Goal: Transaction & Acquisition: Purchase product/service

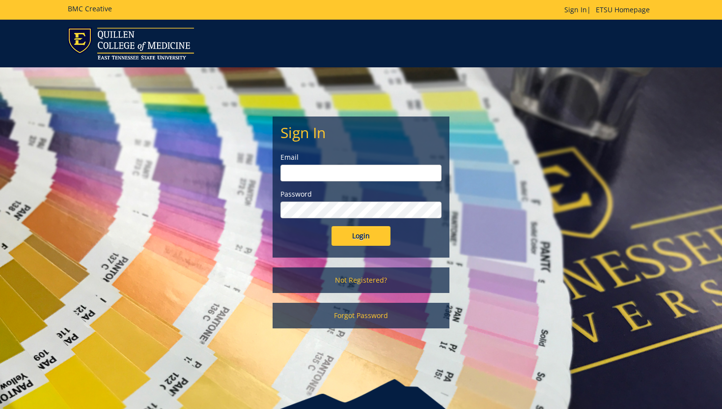
click at [388, 173] on input "email" at bounding box center [360, 173] width 161 height 17
click at [321, 176] on input "email" at bounding box center [360, 173] width 161 height 17
type input "[EMAIL_ADDRESS][DOMAIN_NAME]"
click at [332, 226] on input "Login" at bounding box center [361, 236] width 59 height 20
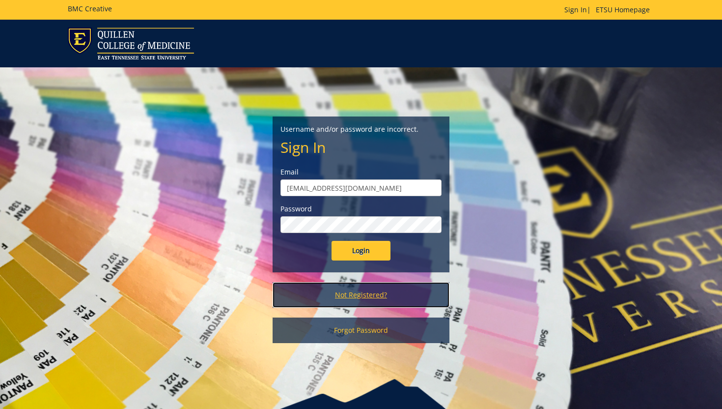
click at [376, 304] on link "Not Registered?" at bounding box center [361, 295] width 177 height 26
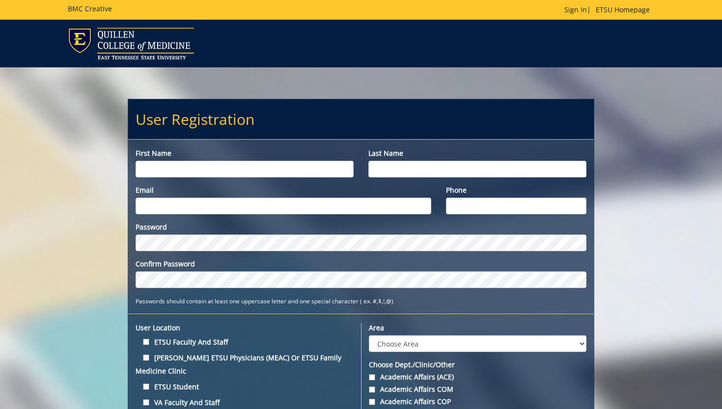
click at [316, 175] on input "First name" at bounding box center [245, 169] width 218 height 17
type input "[PERSON_NAME]"
type input "G"
type input "Hadley"
type input "hadleysa@etsu.edu"
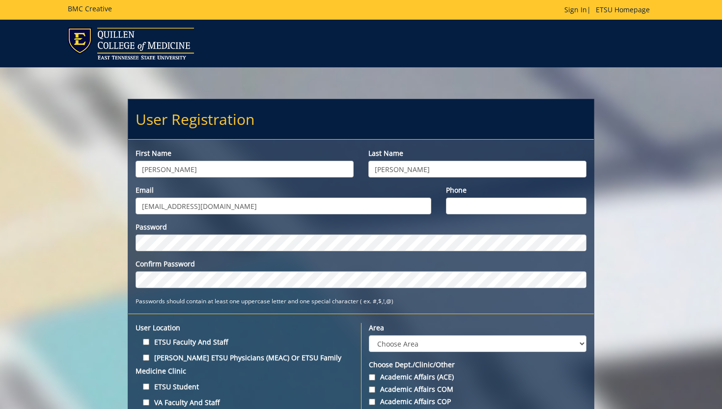
type input "6"
type input "8652575778"
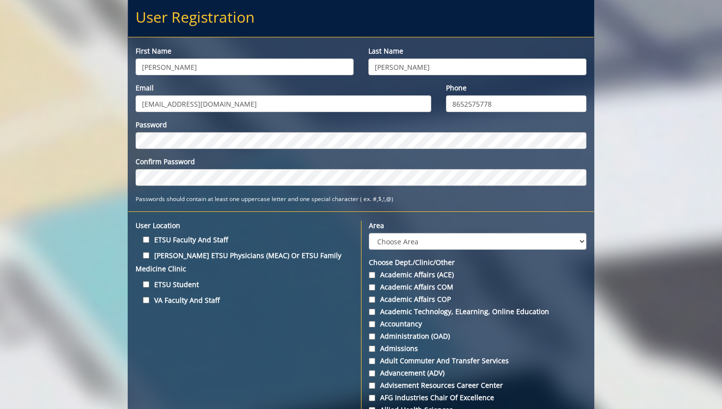
scroll to position [116, 0]
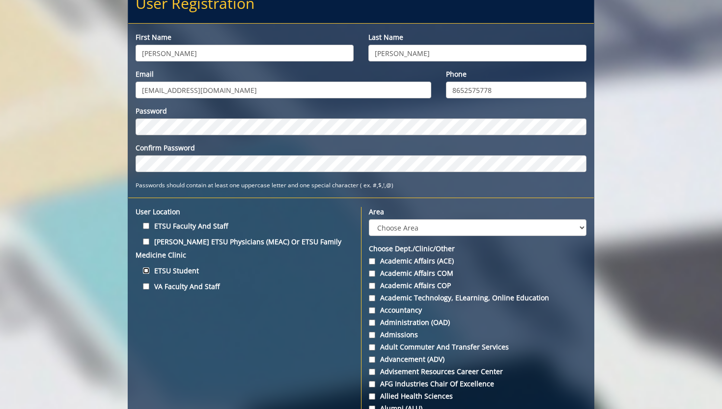
click at [145, 270] on input "ETSU Student" at bounding box center [146, 270] width 6 height 6
checkbox input "true"
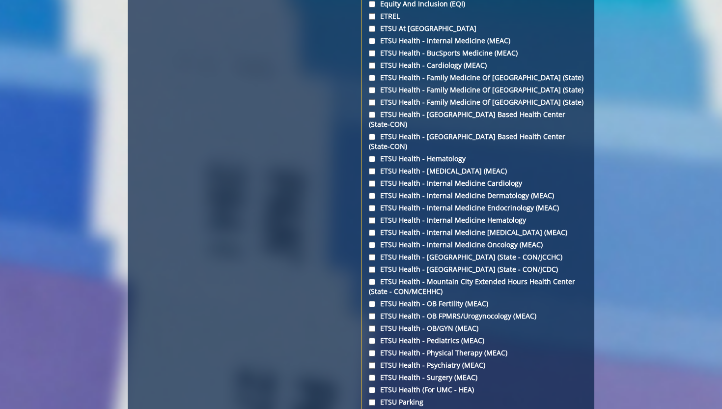
scroll to position [1390, 0]
click at [372, 41] on input "ETSU Health - Internal Medicine (MEAC)" at bounding box center [372, 40] width 6 height 6
checkbox input "true"
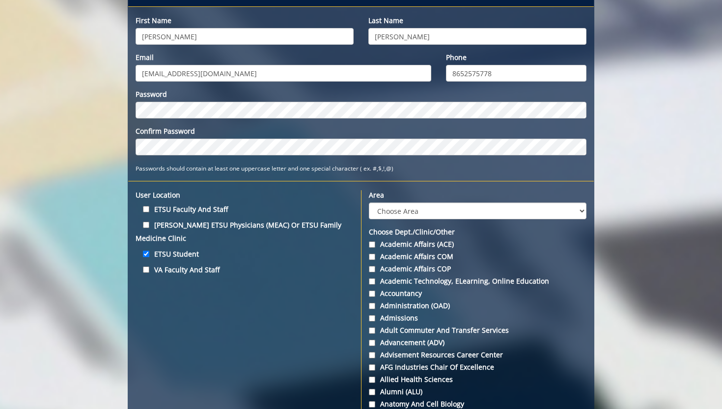
scroll to position [126, 0]
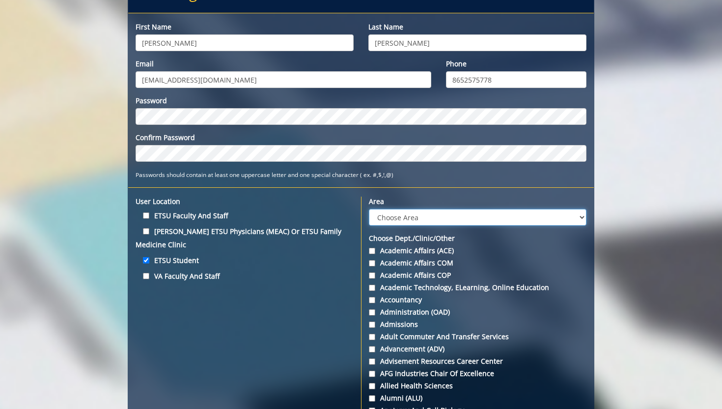
click at [420, 212] on select "Choose Area Administration Advancement (ADM) BucSports Business & Finance Clemm…" at bounding box center [478, 217] width 218 height 17
select select "3"
click at [369, 209] on select "Choose Area Administration Advancement (ADM) BucSports Business & Finance Clemm…" at bounding box center [478, 217] width 218 height 17
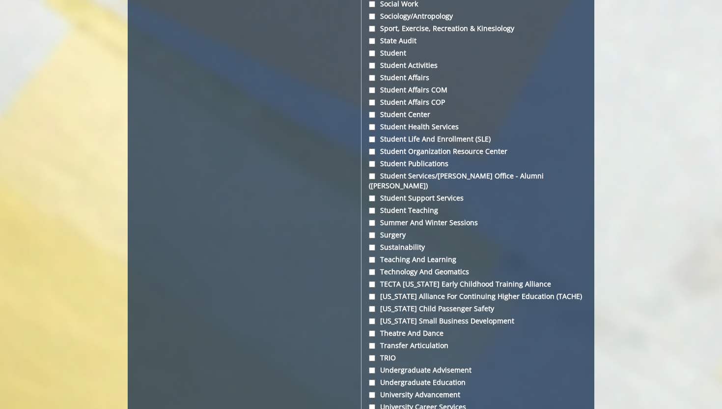
scroll to position [3672, 0]
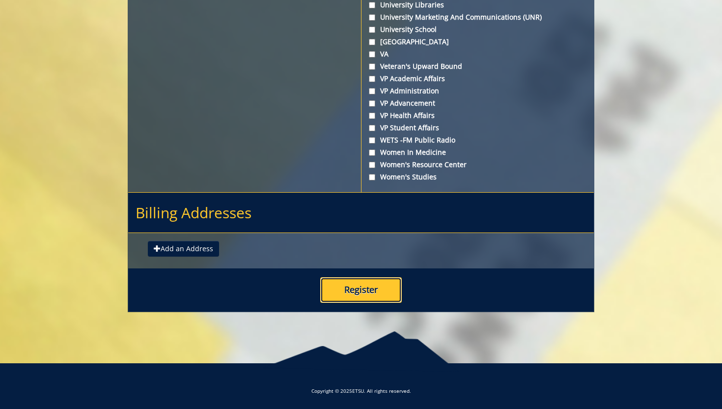
click at [346, 287] on button "Register" at bounding box center [361, 290] width 82 height 26
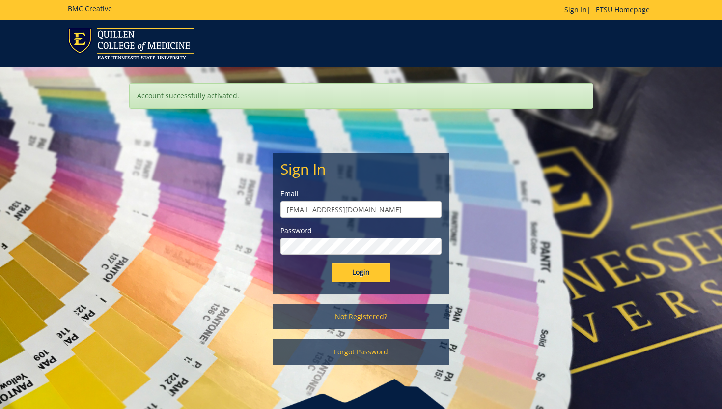
click at [332, 262] on input "Login" at bounding box center [361, 272] width 59 height 20
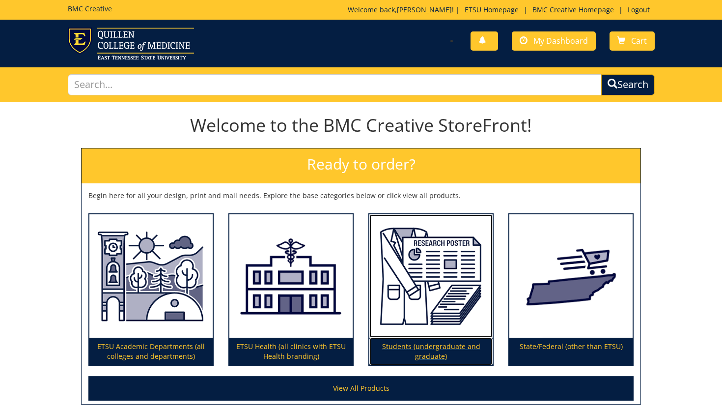
click at [448, 255] on img at bounding box center [430, 276] width 123 height 124
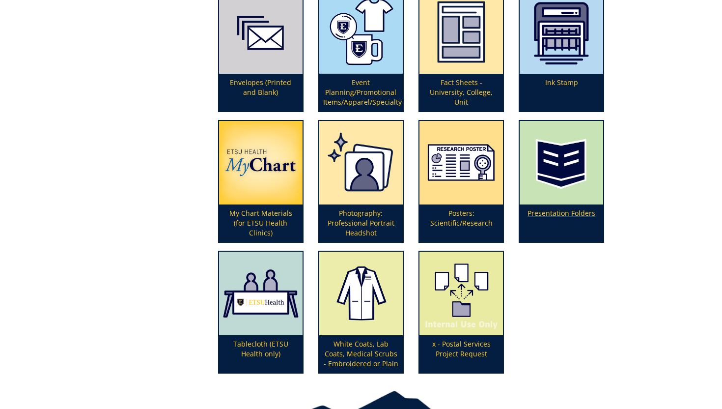
scroll to position [275, 0]
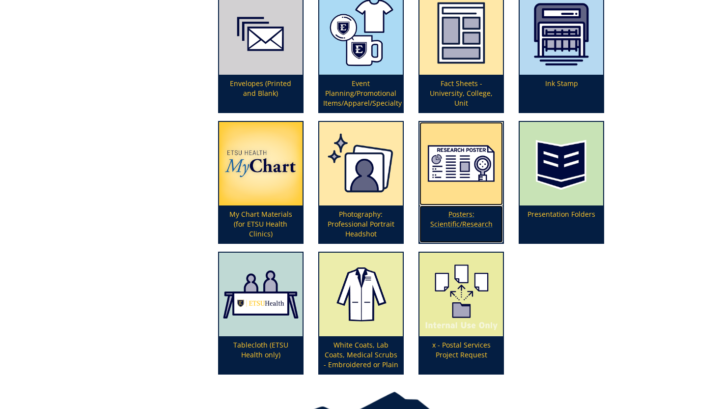
click at [470, 191] on img at bounding box center [460, 163] width 83 height 83
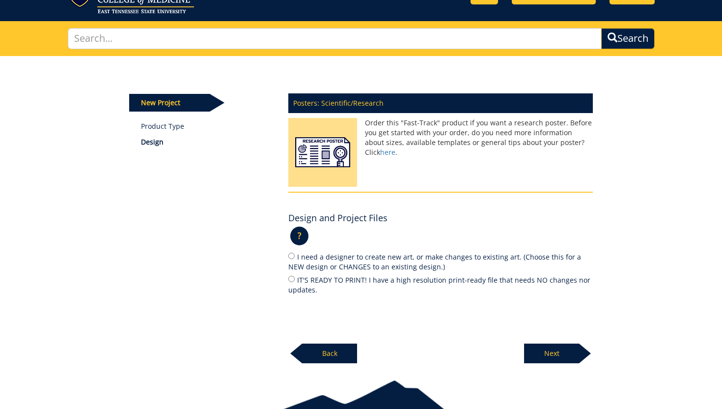
scroll to position [48, 0]
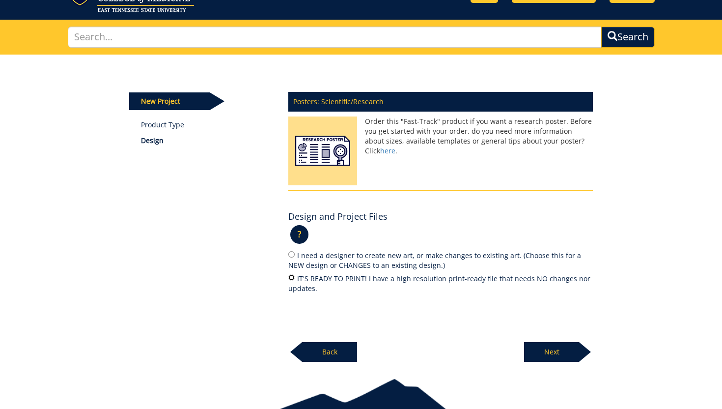
click at [291, 274] on input "IT'S READY TO PRINT! I have a high resolution print-ready file that needs NO ch…" at bounding box center [291, 277] width 6 height 6
radio input "true"
click at [554, 351] on p "Next" at bounding box center [551, 352] width 55 height 20
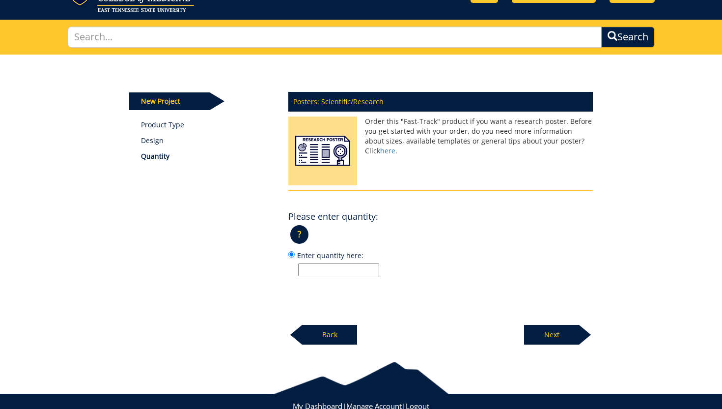
click at [372, 269] on input "Enter quantity here:" at bounding box center [338, 269] width 81 height 13
type input "1"
click at [556, 333] on p "Next" at bounding box center [551, 335] width 55 height 20
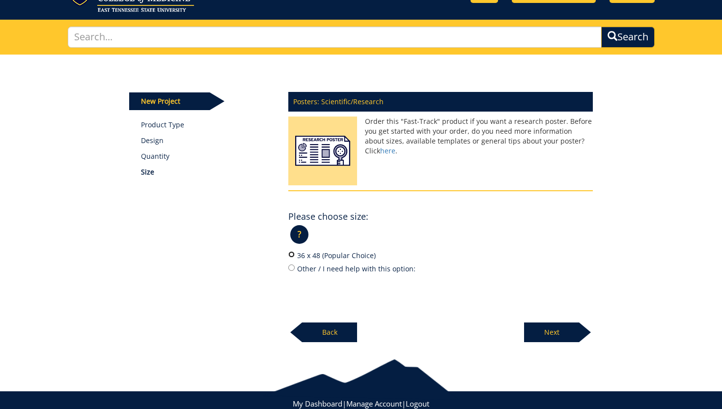
click at [289, 252] on input "36 x 48 (Popular Choice)" at bounding box center [291, 254] width 6 height 6
radio input "true"
click at [568, 330] on p "Next" at bounding box center [551, 332] width 55 height 20
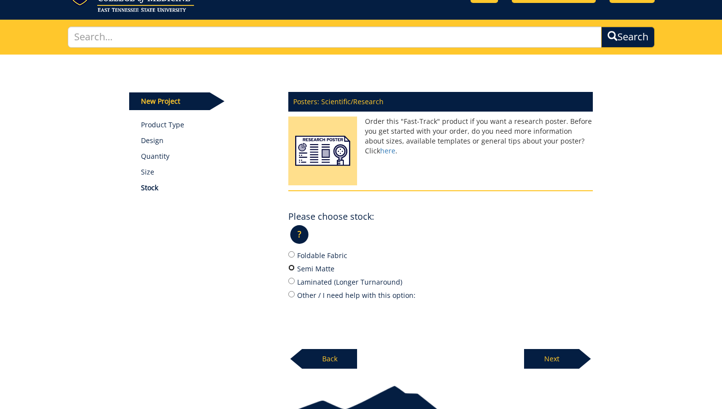
click at [292, 266] on input "Semi Matte" at bounding box center [291, 267] width 6 height 6
radio input "true"
click at [303, 233] on p "?" at bounding box center [299, 234] width 18 height 19
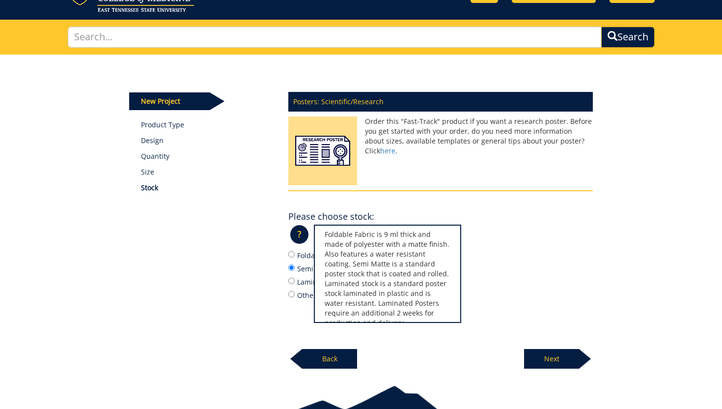
scroll to position [41, 0]
click at [395, 344] on div "Posters: Scientific/Research Order this "Fast-Track" product if you want a rese…" at bounding box center [440, 227] width 319 height 283
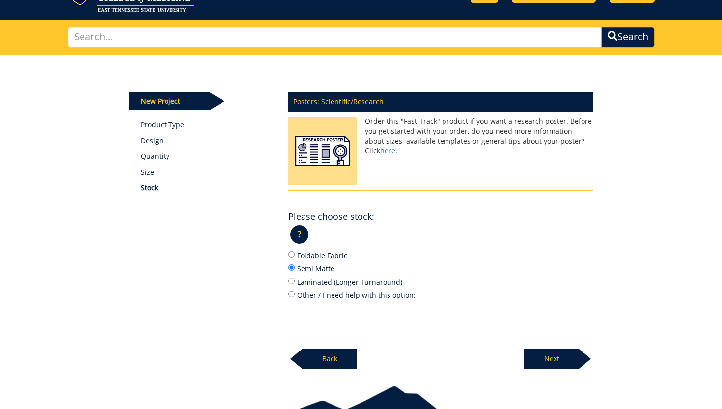
click at [297, 224] on div "Please choose stock: ? × Which Stock Type do I choose?: Foldable Fabric is 9 ml…" at bounding box center [440, 254] width 305 height 94
click at [300, 232] on p "?" at bounding box center [299, 234] width 18 height 19
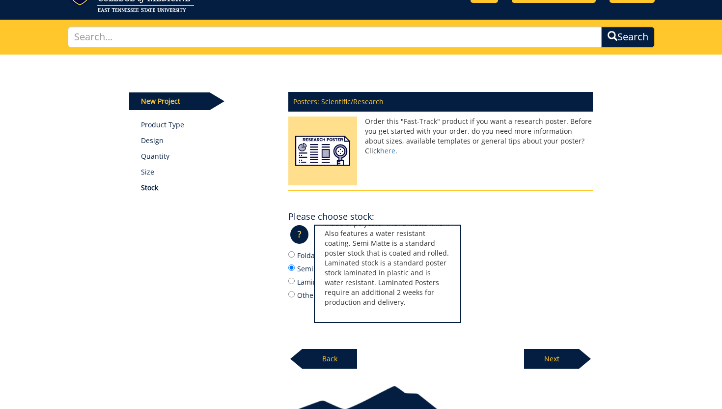
scroll to position [0, 0]
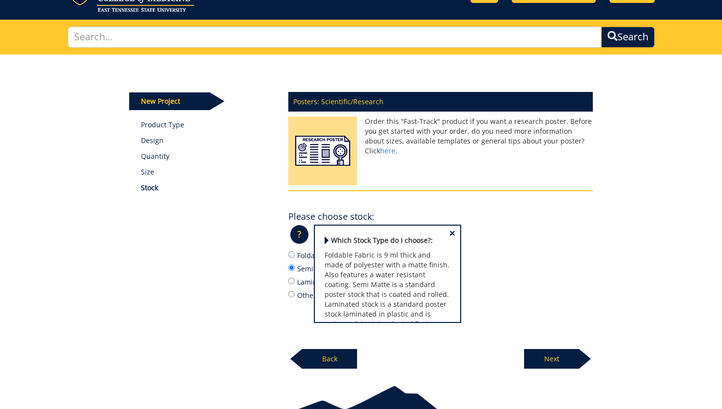
click at [532, 265] on label "Semi Matte" at bounding box center [440, 268] width 305 height 11
click at [295, 265] on input "Semi Matte" at bounding box center [291, 267] width 6 height 6
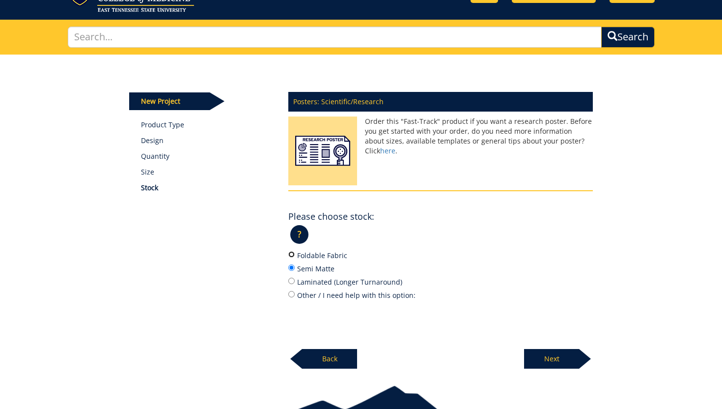
click at [290, 253] on input "Foldable Fabric" at bounding box center [291, 254] width 6 height 6
radio input "true"
click at [544, 357] on p "Next" at bounding box center [551, 359] width 55 height 20
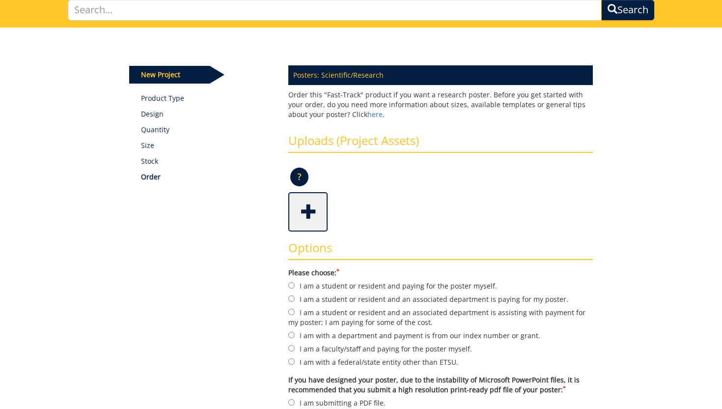
scroll to position [84, 0]
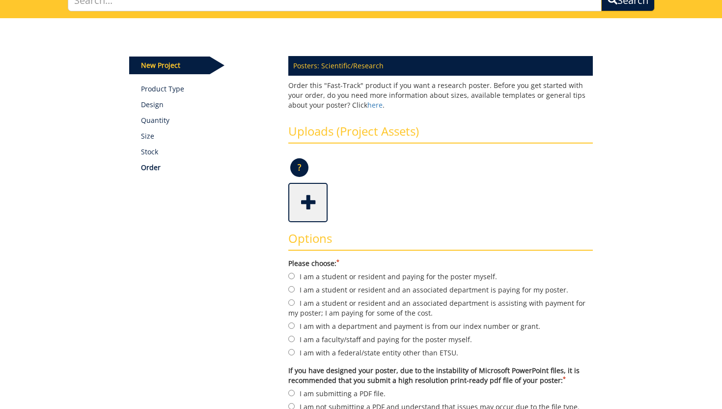
click at [306, 201] on span at bounding box center [308, 201] width 39 height 34
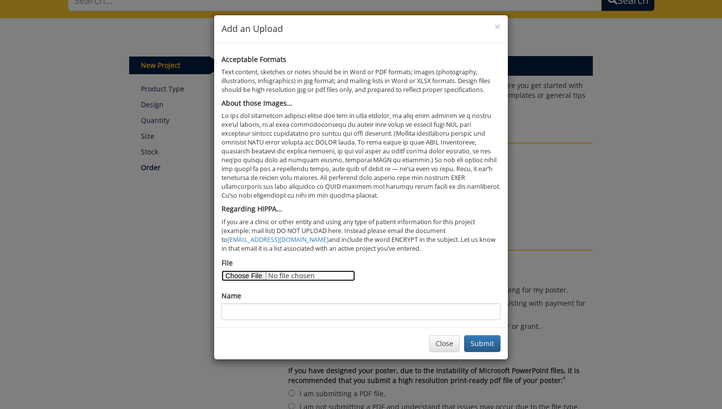
click at [250, 276] on input "File" at bounding box center [289, 275] width 134 height 11
click at [255, 274] on input "File" at bounding box center [289, 275] width 134 height 11
type input "C:\fakepath\Inhaler Survey Poster_Hadley.pdf"
click at [385, 209] on h5 "Regarding HIPPA…" at bounding box center [361, 208] width 279 height 7
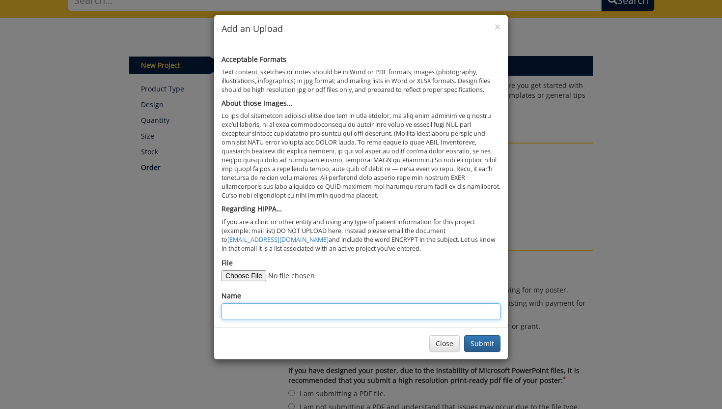
click at [404, 316] on input "Name" at bounding box center [361, 311] width 279 height 17
type input "Sarah Hadley"
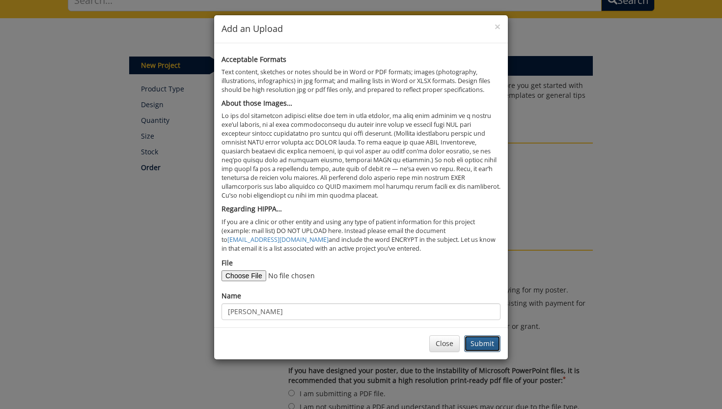
click at [481, 342] on button "Submit" at bounding box center [482, 343] width 36 height 17
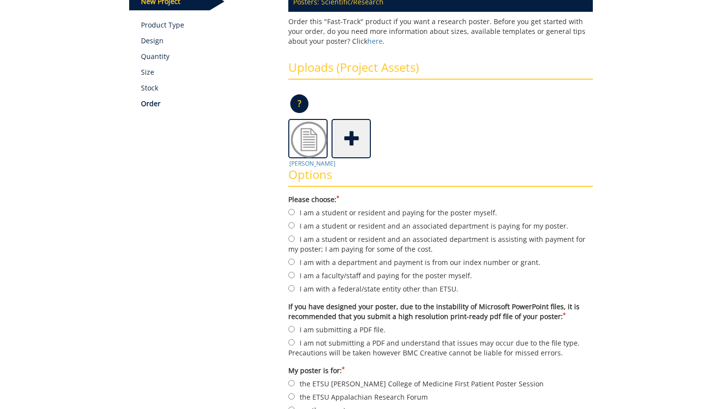
scroll to position [149, 0]
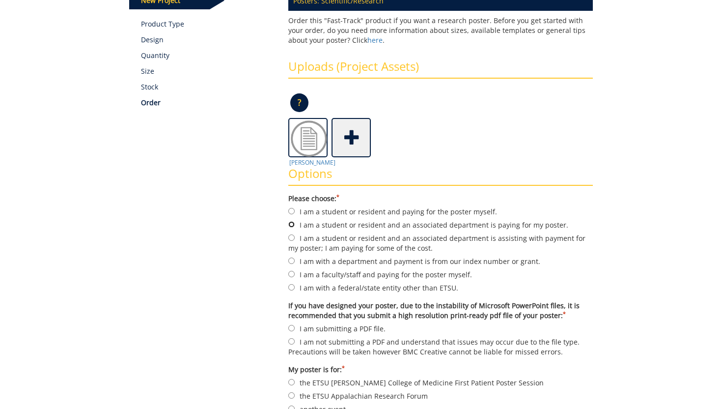
click at [289, 223] on input "I am a student or resident and an associated department is paying for my poster." at bounding box center [291, 224] width 6 height 6
radio input "true"
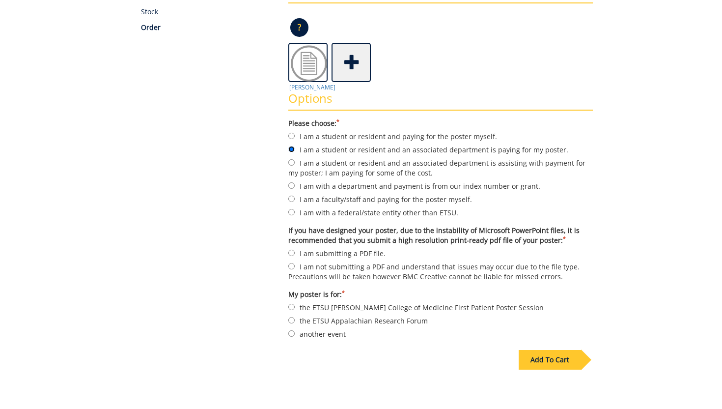
scroll to position [235, 0]
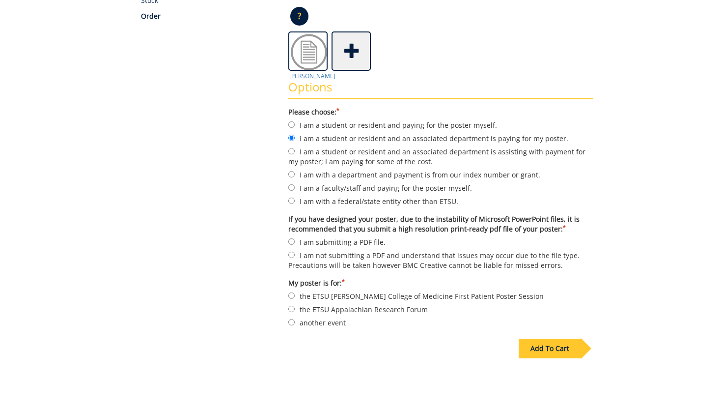
click at [288, 239] on div "Options Please choose: * I am a student or resident and paying for the poster m…" at bounding box center [440, 200] width 319 height 259
click at [291, 238] on input "I am submitting a PDF file." at bounding box center [291, 241] width 6 height 6
radio input "true"
click at [291, 319] on input "another event" at bounding box center [291, 322] width 6 height 6
radio input "true"
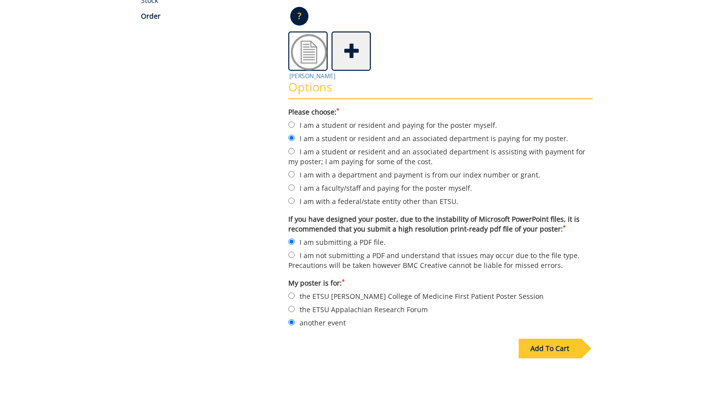
click at [541, 344] on div "Add To Cart" at bounding box center [550, 348] width 62 height 20
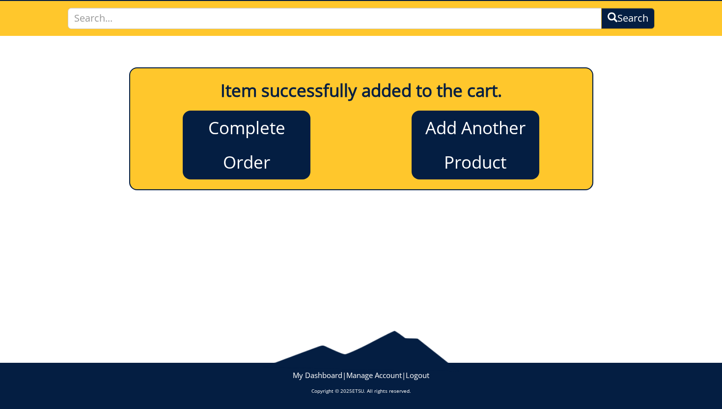
scroll to position [66, 0]
click at [259, 157] on link "Complete Order" at bounding box center [247, 145] width 128 height 69
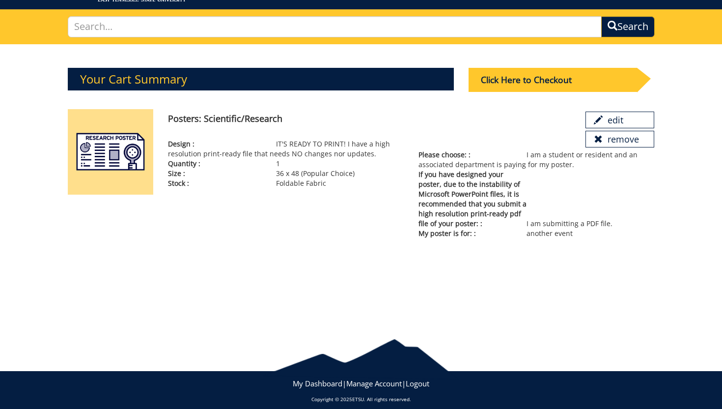
scroll to position [61, 0]
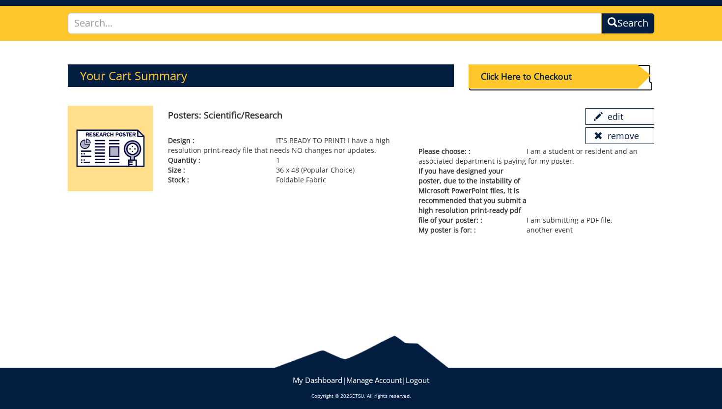
click at [556, 78] on div "Click Here to Checkout" at bounding box center [553, 76] width 168 height 24
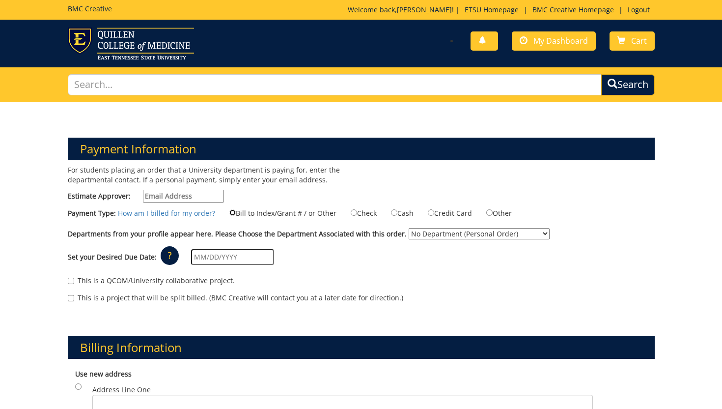
click at [229, 210] on input "Bill to Index/Grant # / or Other" at bounding box center [232, 212] width 6 height 6
radio input "true"
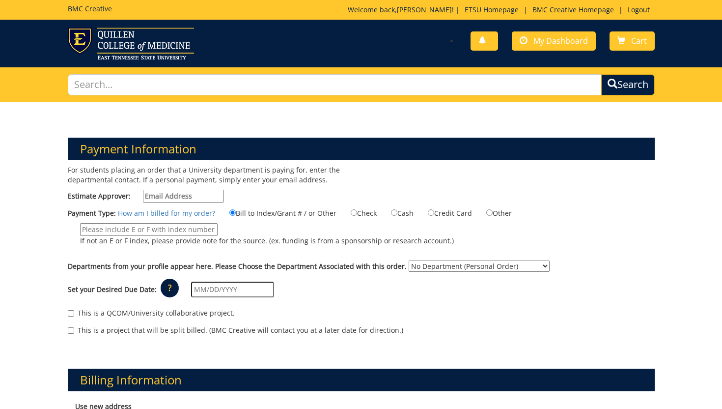
click at [160, 231] on input "If not an E or F index, please provide note for the source. (ex. funding is fro…" at bounding box center [149, 229] width 138 height 13
click at [164, 194] on input "Estimate Approver:" at bounding box center [183, 196] width 81 height 13
click at [345, 315] on div "This is a QCOM/University collaborative project." at bounding box center [361, 315] width 587 height 15
click at [156, 192] on input "Estimate Approver:" at bounding box center [183, 196] width 81 height 13
type input "Megan Wisely"
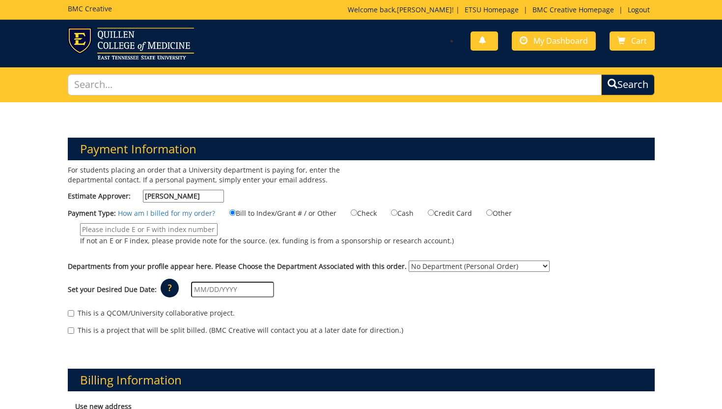
click at [165, 289] on p "?" at bounding box center [170, 287] width 18 height 19
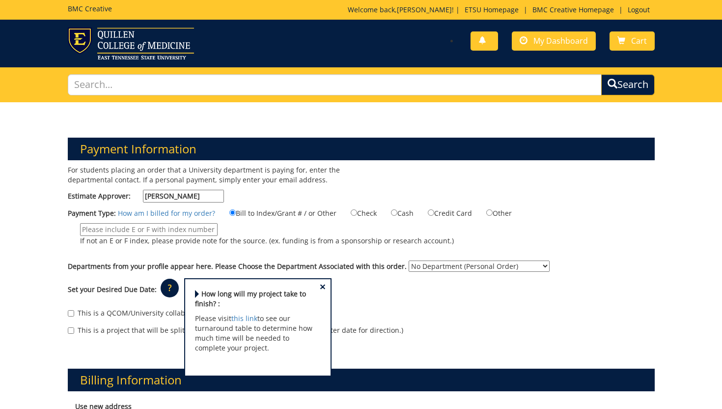
click at [320, 284] on span "×" at bounding box center [323, 286] width 6 height 10
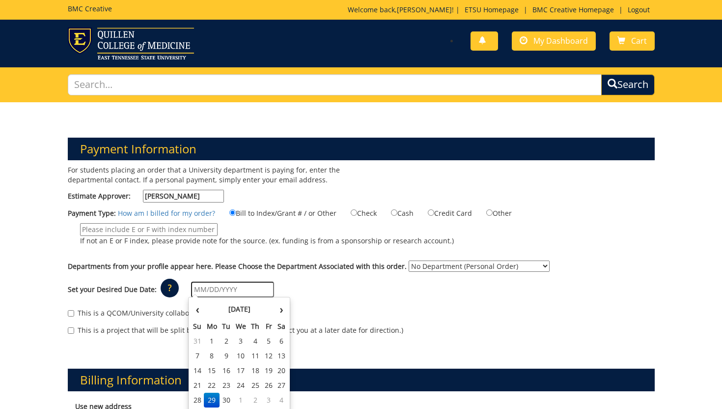
click at [201, 290] on input "text" at bounding box center [232, 289] width 83 height 16
click at [253, 397] on td "2" at bounding box center [256, 399] width 14 height 15
type input "10/02/2025"
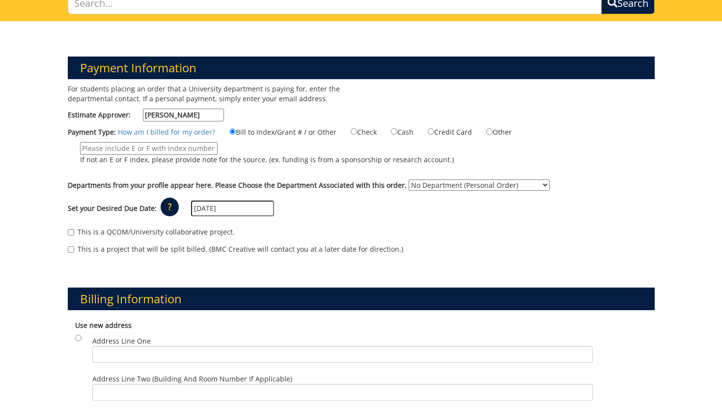
scroll to position [83, 0]
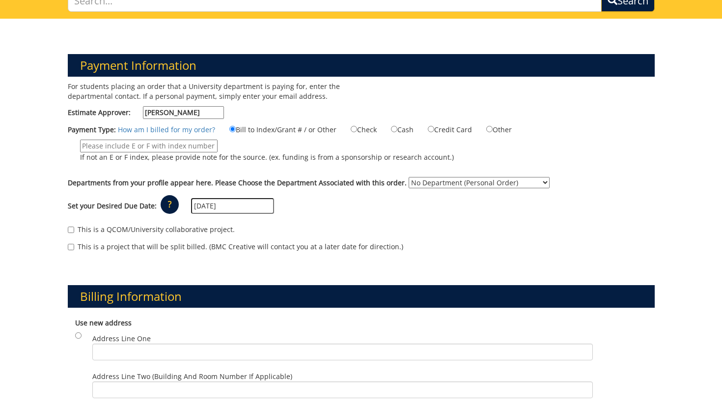
click at [432, 185] on select "No Department (Personal Order) ETSU Health - Internal Medicine (MEAC)" at bounding box center [479, 182] width 141 height 11
select select "215"
click at [409, 177] on select "No Department (Personal Order) ETSU Health - Internal Medicine (MEAC)" at bounding box center [479, 182] width 141 height 11
click at [69, 228] on input "This is a QCOM/University collaborative project." at bounding box center [71, 229] width 6 height 6
checkbox input "true"
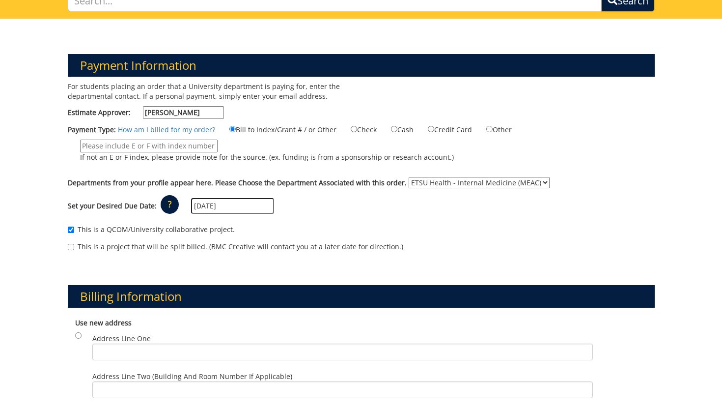
click at [172, 145] on input "If not an E or F index, please provide note for the source. (ex. funding is fro…" at bounding box center [149, 145] width 138 height 13
paste input "SP1273050-1-75450-60000-College"
click at [206, 143] on input "SP1273050-1-75450-60000-College of Medicine, Office of the Dean" at bounding box center [149, 145] width 138 height 13
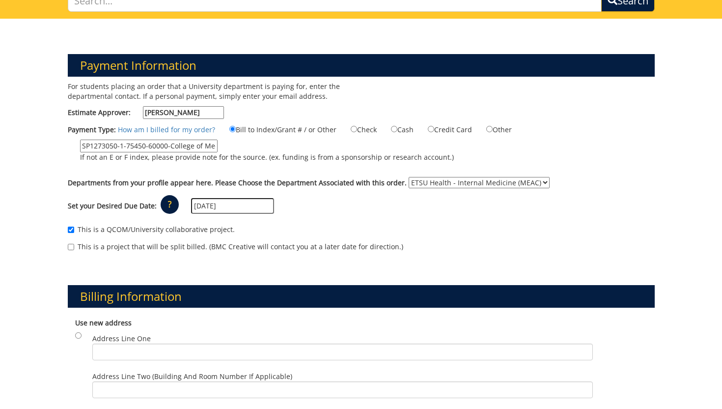
click at [206, 143] on input "SP1273050-1-75450-60000-College of Medicine, Office of the Dean" at bounding box center [149, 145] width 138 height 13
drag, startPoint x: 203, startPoint y: 143, endPoint x: 239, endPoint y: 143, distance: 35.9
click at [239, 143] on label "SP1273050-1-75450-60000-College of Medicine, Office of the Dean If not an E or …" at bounding box center [261, 153] width 386 height 28
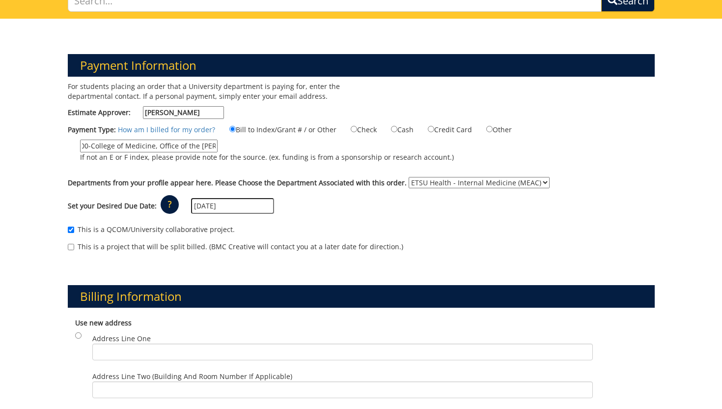
click at [218, 143] on input "SP1273050-1-75450-60000-College of Medicine, Office of the Dean" at bounding box center [149, 145] width 138 height 13
click at [214, 145] on input "SP1273050-1-75450-60000-College of Medicine, Office of the Dean" at bounding box center [149, 145] width 138 height 13
paste input "Dean-100273050-Ballad"
click at [149, 150] on input "SP1273050-1-75450-60000-College of Medicine, Office of the Dean Dean-100273050-…" at bounding box center [149, 145] width 138 height 13
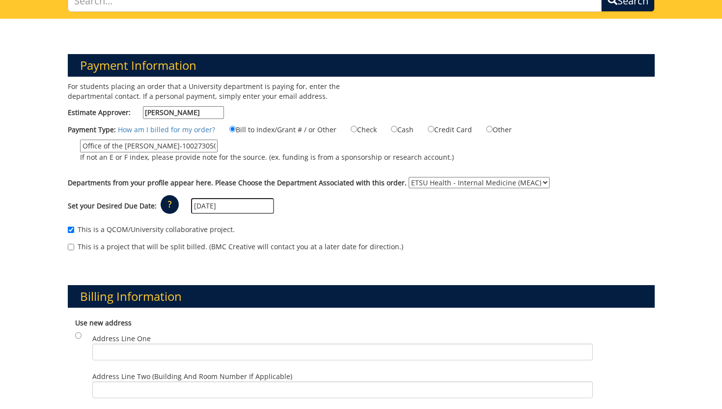
click at [149, 150] on input "SP1273050-1-75450-60000-College of Medicine, Office of the Dean Dean-100273050-…" at bounding box center [149, 145] width 138 height 13
click at [214, 147] on input "SP1273050-1-75450-60000-College of Medicine, Office of the Dean-100273050-Ballad" at bounding box center [149, 145] width 138 height 13
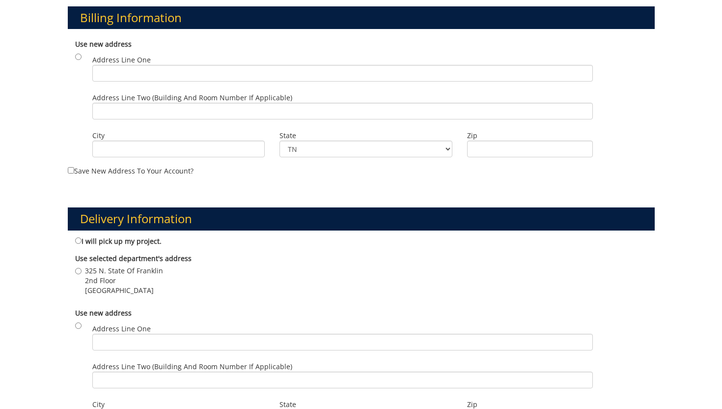
scroll to position [379, 0]
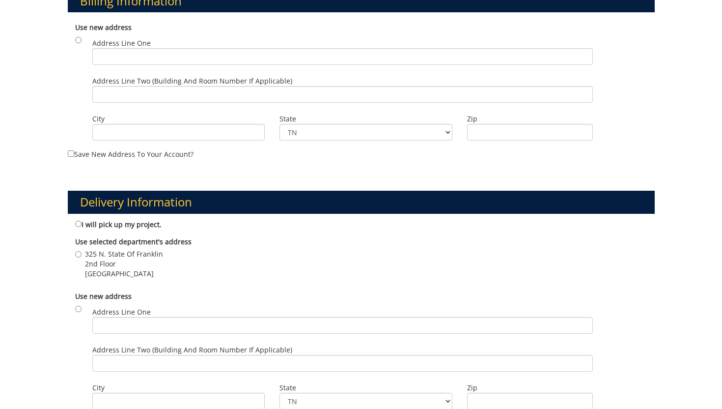
type input "SP1273050-1-75450-60000-College of Medicine, Office of the Dean-100273050-Balla…"
click at [77, 222] on input "I will pick up my project." at bounding box center [78, 224] width 6 height 6
radio input "true"
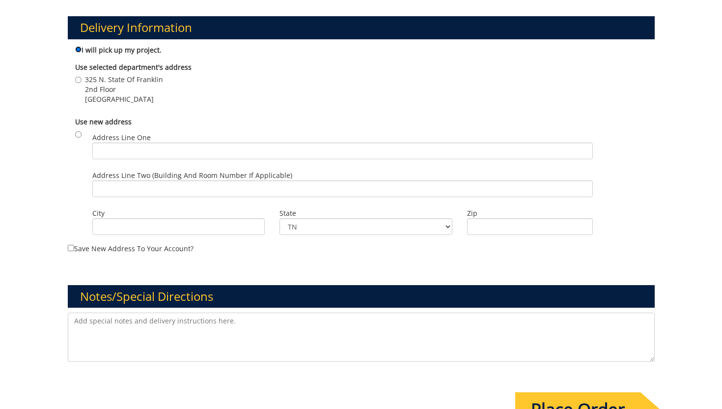
scroll to position [552, 0]
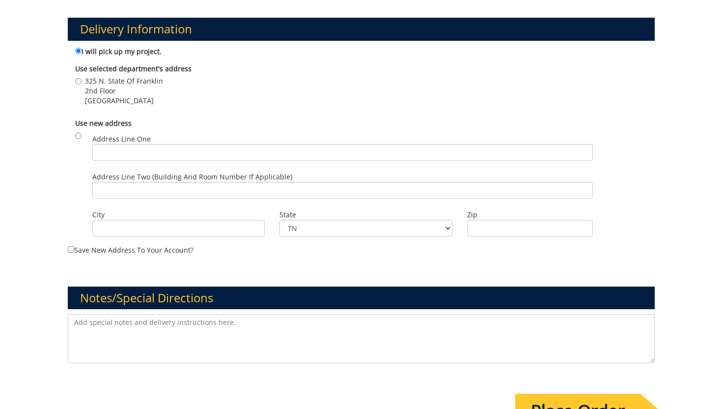
click at [206, 326] on textarea at bounding box center [361, 338] width 587 height 49
click at [164, 320] on textarea "I hope the index number for voyager I provided was correct. This is the informa…" at bounding box center [361, 338] width 587 height 49
click at [468, 321] on textarea "I hope the index number for voyager I provided was correct. This is the informa…" at bounding box center [361, 338] width 587 height 49
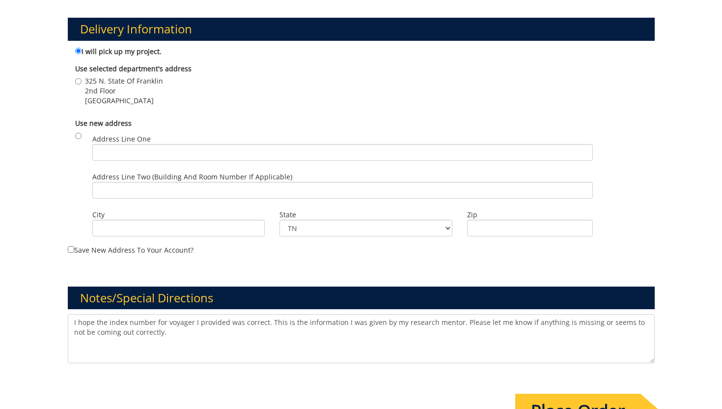
drag, startPoint x: 282, startPoint y: 322, endPoint x: 264, endPoint y: 322, distance: 17.7
click at [264, 322] on textarea "I hope the index number for voyager I provided was correct. This is the informa…" at bounding box center [361, 338] width 587 height 49
drag, startPoint x: 267, startPoint y: 322, endPoint x: 442, endPoint y: 322, distance: 175.3
click at [442, 322] on textarea "I hope the index number for voyager I provided was correct- it's the informatio…" at bounding box center [361, 338] width 587 height 49
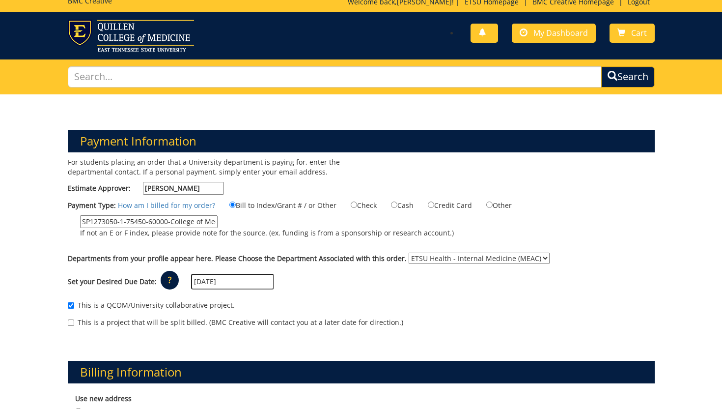
scroll to position [7, 0]
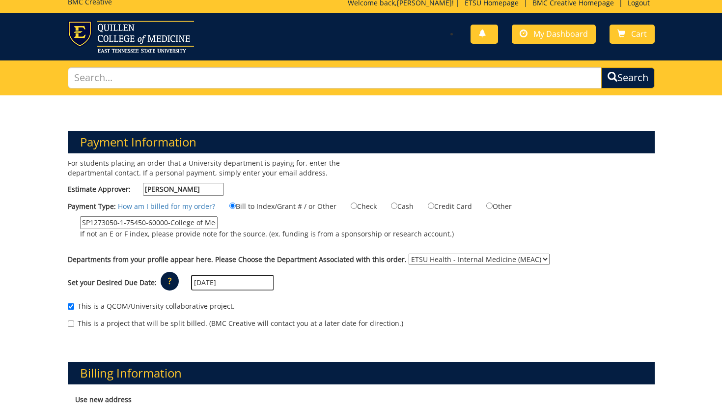
type textarea "I hope the index number for voyager I provided was correct. The ID numbers give…"
click at [194, 207] on link "How am I billed for my order?" at bounding box center [166, 205] width 97 height 9
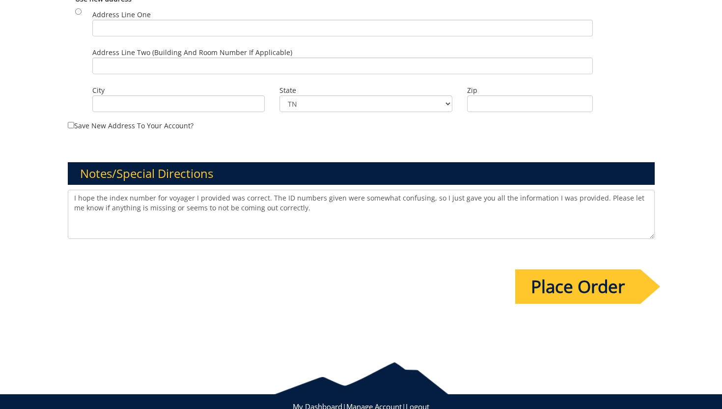
scroll to position [705, 0]
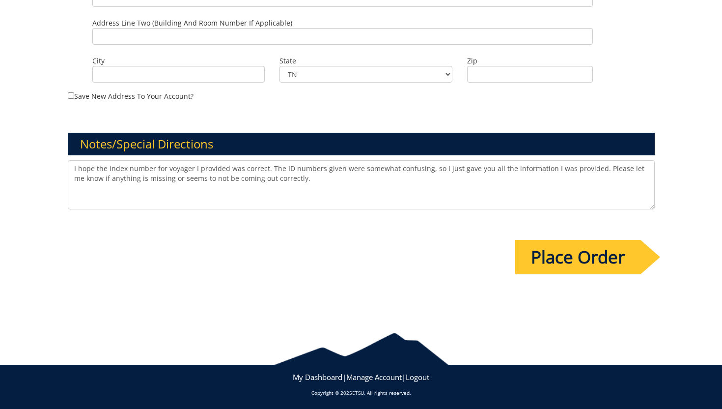
drag, startPoint x: 536, startPoint y: 252, endPoint x: 535, endPoint y: 248, distance: 5.0
click at [537, 252] on input "Place Order" at bounding box center [577, 257] width 125 height 34
